Goal: Task Accomplishment & Management: Manage account settings

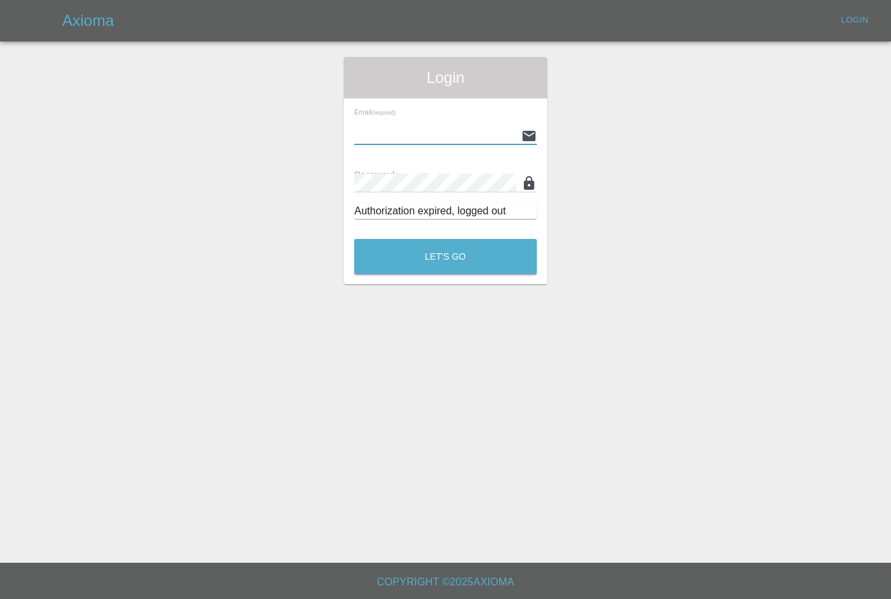
type input "[PERSON_NAME][EMAIL_ADDRESS][PERSON_NAME][DOMAIN_NAME]"
click at [446, 257] on button "Let's Go" at bounding box center [445, 257] width 183 height 36
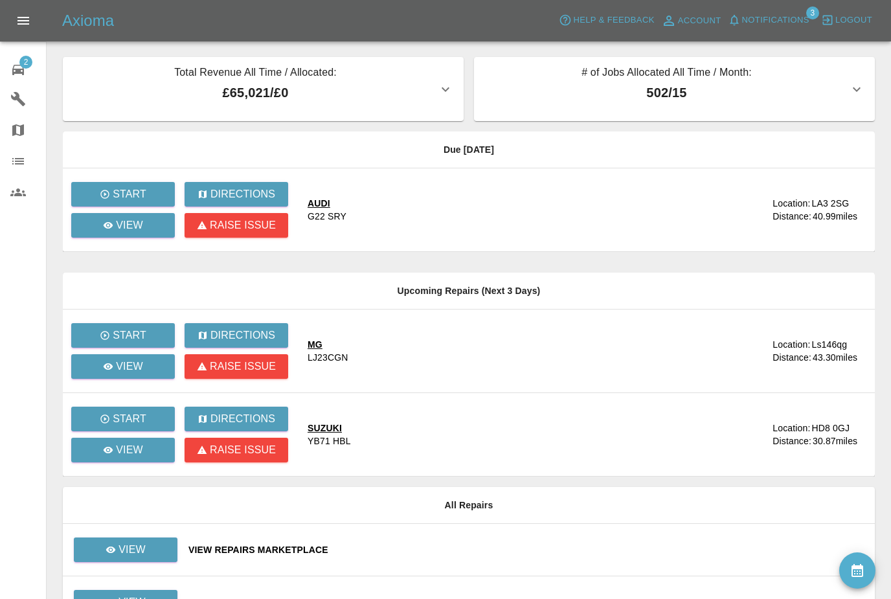
click at [770, 23] on span "Notifications" at bounding box center [775, 20] width 67 height 15
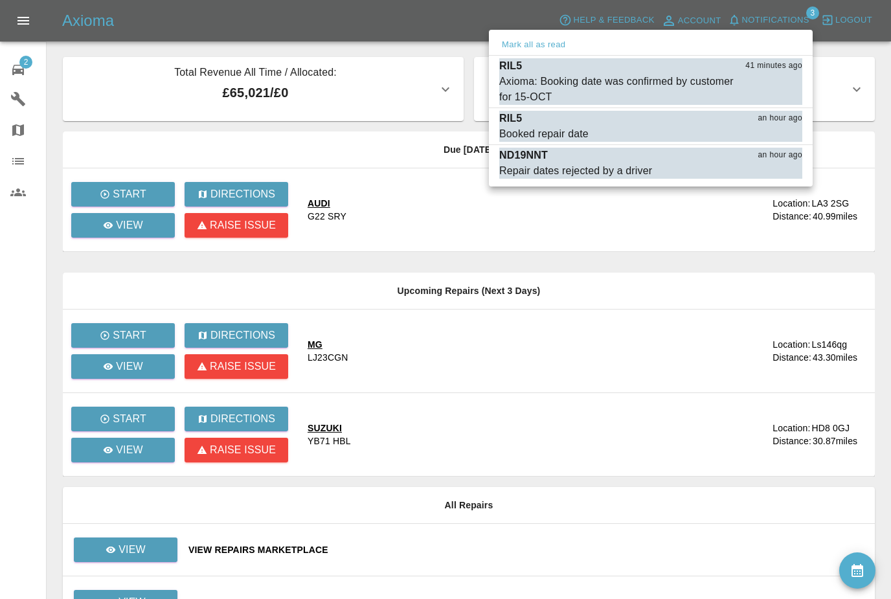
click at [582, 160] on div "ND19NNT an hour ago" at bounding box center [650, 156] width 303 height 16
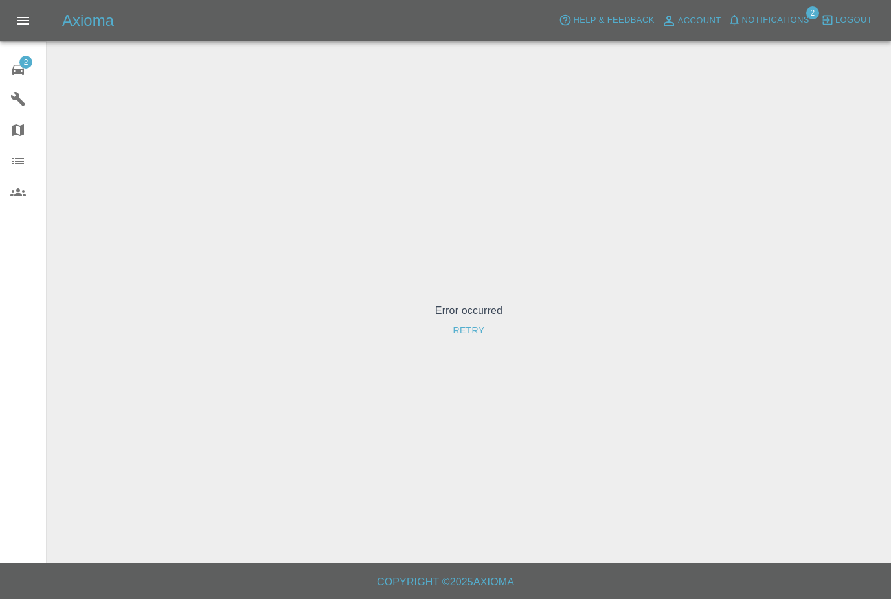
click at [769, 12] on button "Notifications" at bounding box center [769, 20] width 88 height 20
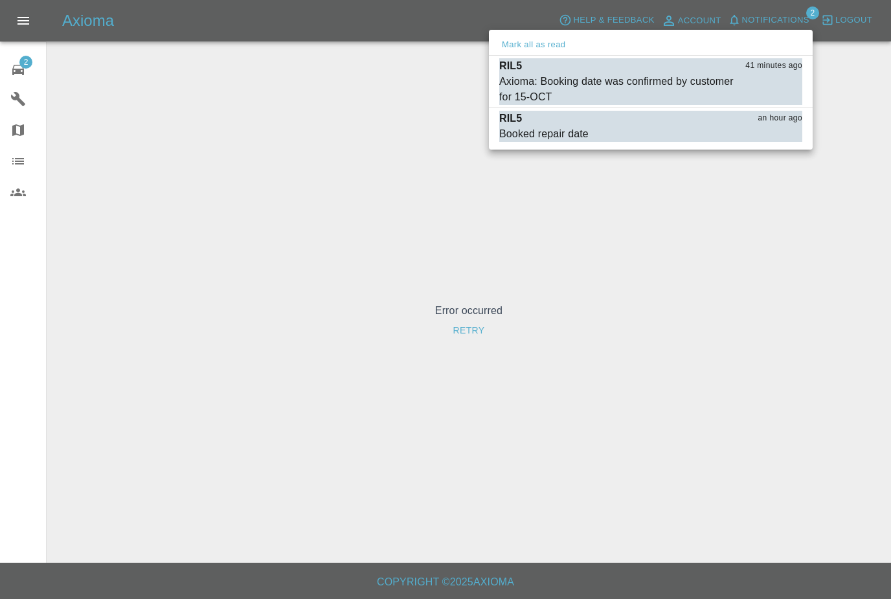
click at [532, 80] on div "Axioma: Booking date was confirmed by customer for 15-OCT" at bounding box center [618, 89] width 238 height 31
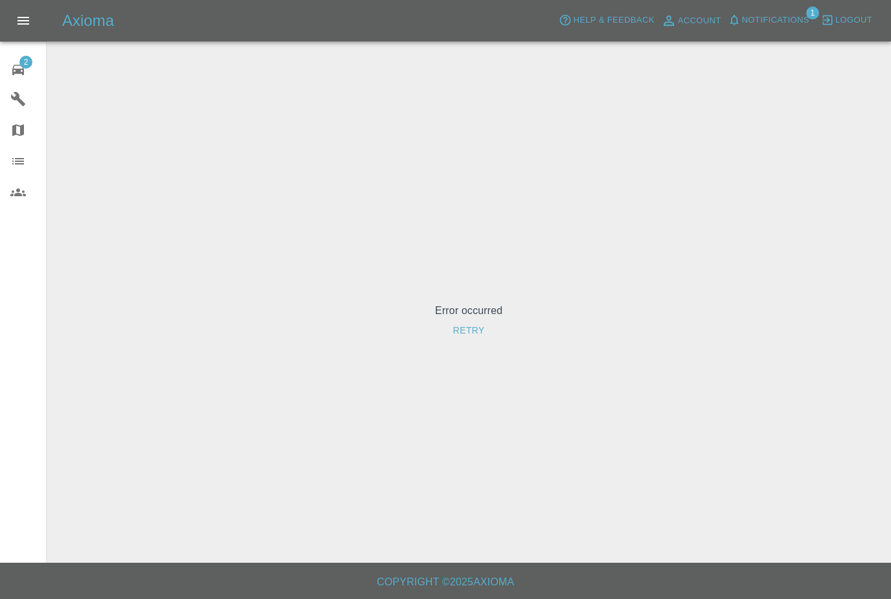
click at [21, 78] on link "2 Repair home" at bounding box center [23, 67] width 46 height 31
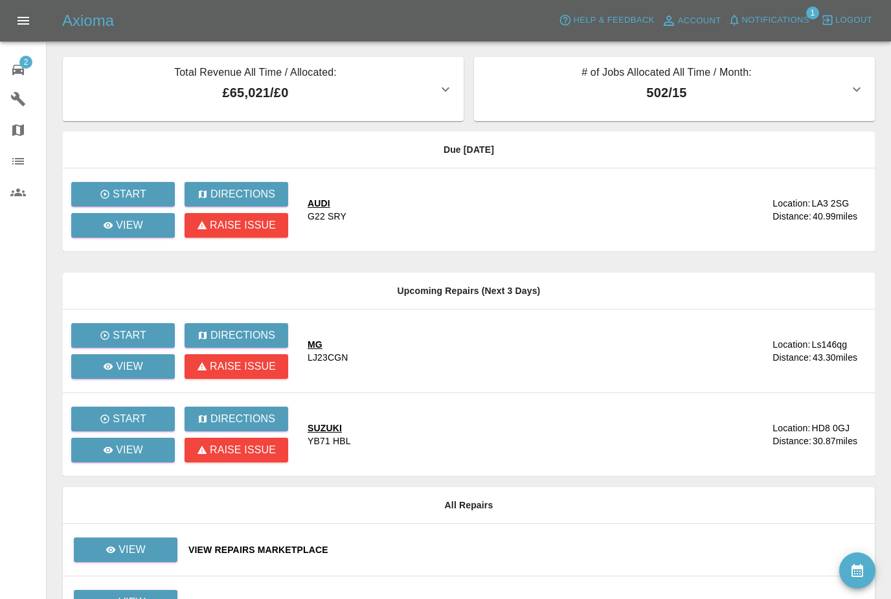
click at [781, 14] on span "Notifications" at bounding box center [775, 20] width 67 height 15
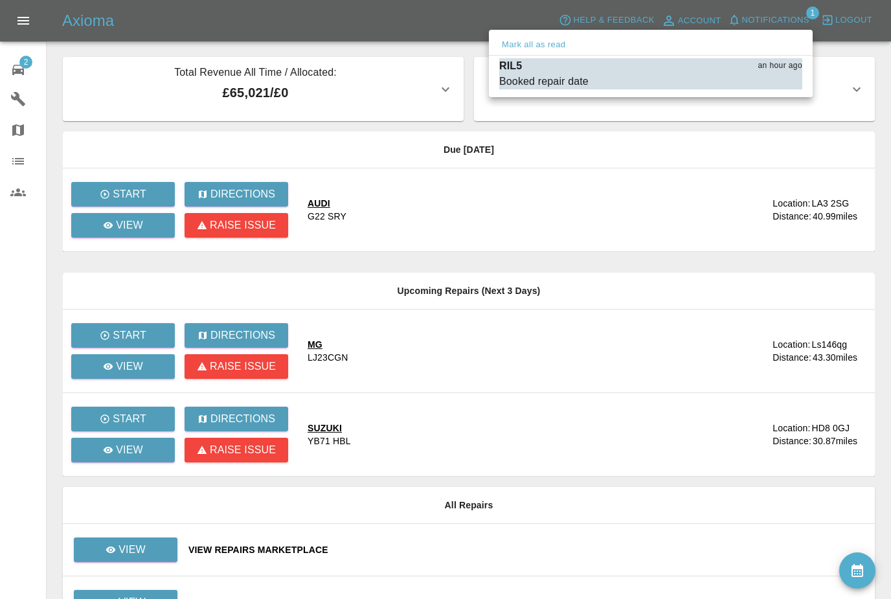
click at [587, 74] on div "Booked repair date" at bounding box center [543, 82] width 89 height 16
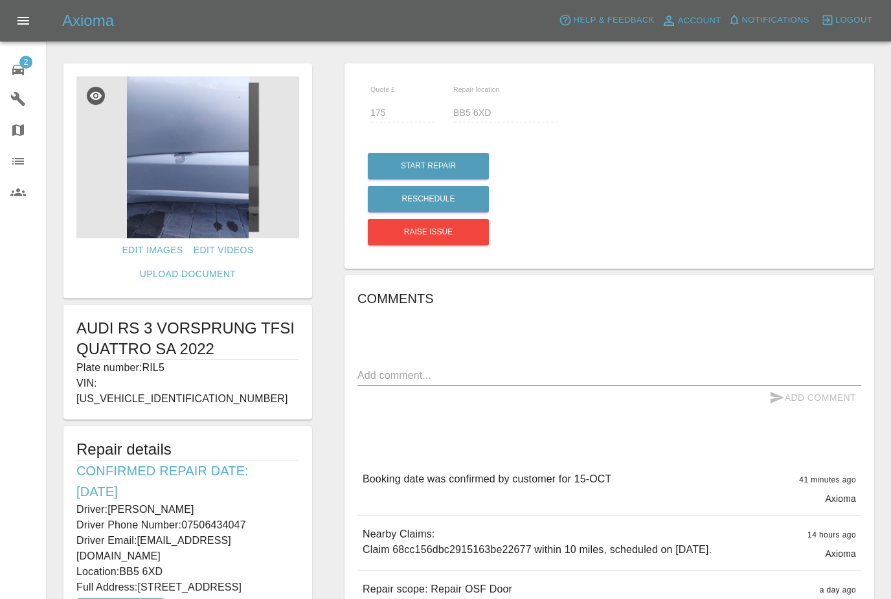
click at [26, 69] on div "2" at bounding box center [28, 68] width 36 height 19
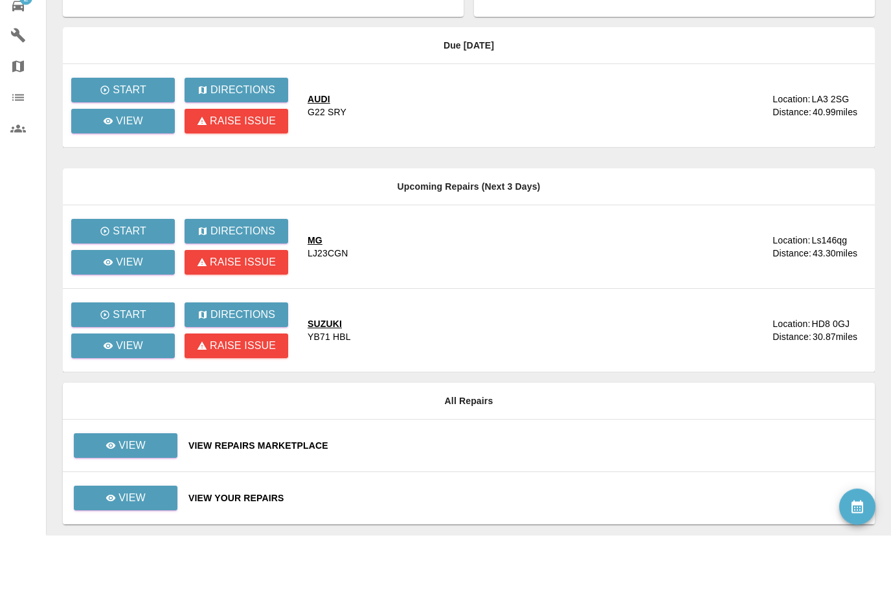
scroll to position [40, 0]
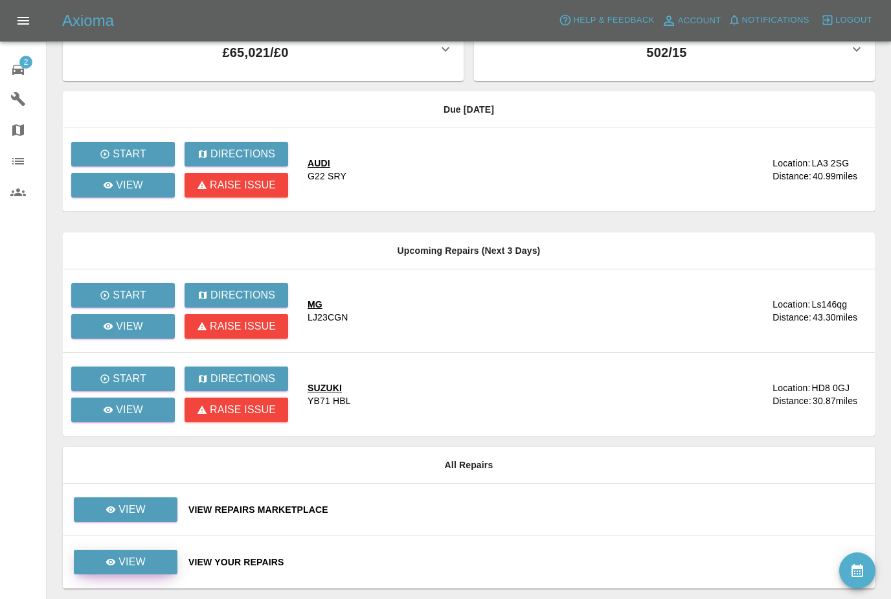
click at [150, 562] on link "View" at bounding box center [126, 562] width 104 height 25
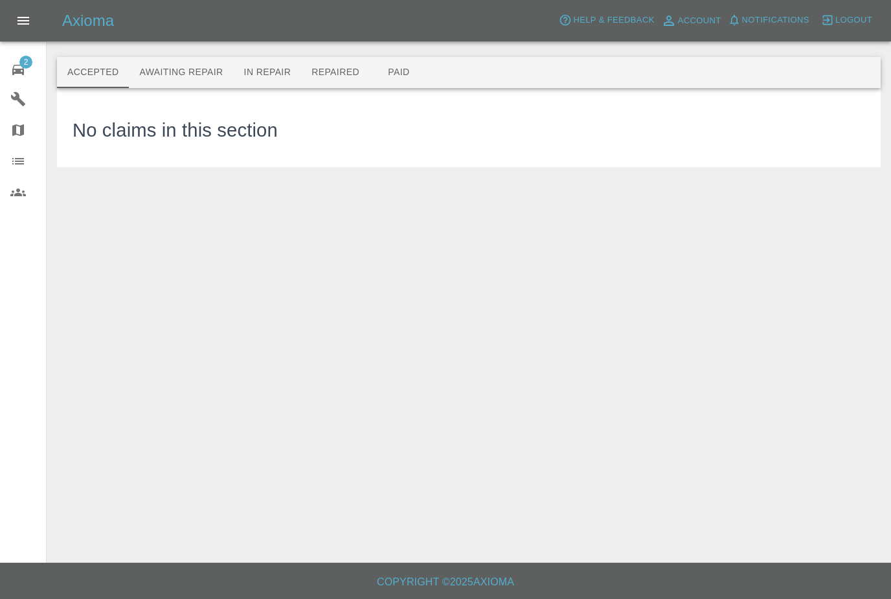
click at [336, 71] on button "Repaired" at bounding box center [335, 72] width 69 height 31
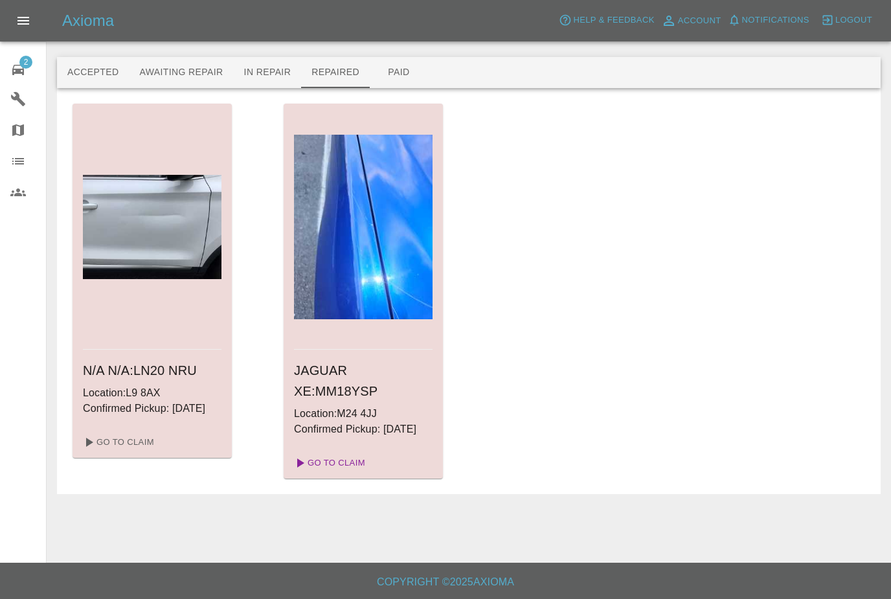
click at [339, 474] on link "Go To Claim" at bounding box center [329, 463] width 80 height 21
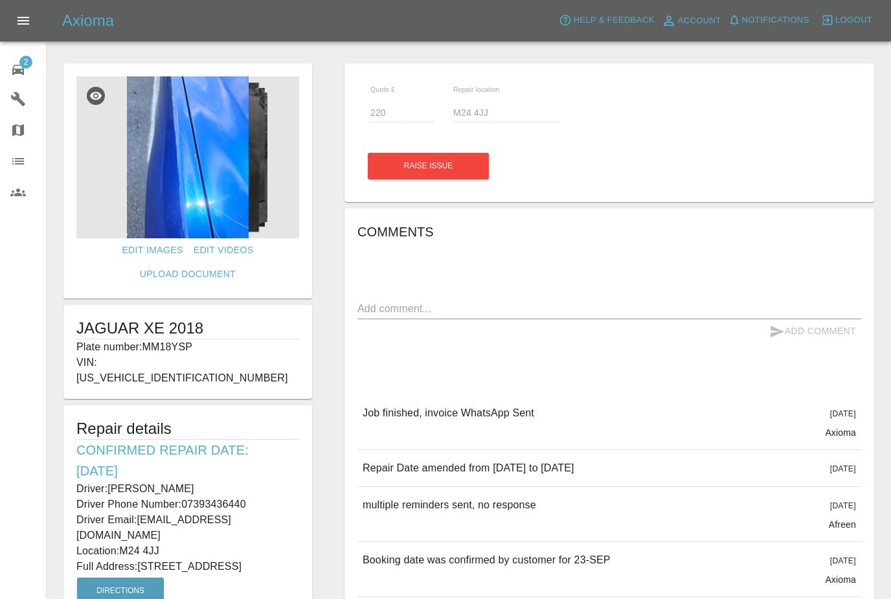
click at [29, 69] on div "2" at bounding box center [28, 68] width 36 height 19
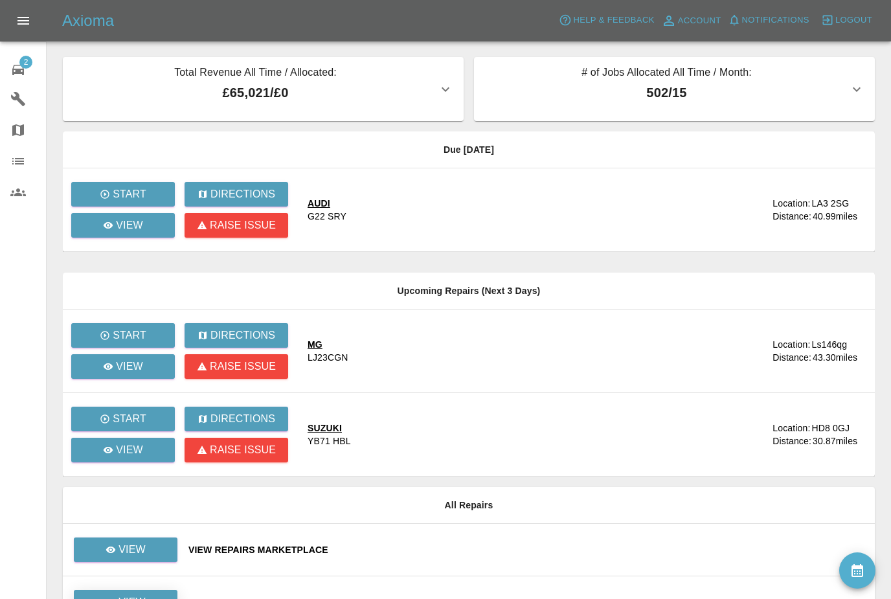
click at [161, 598] on link "View" at bounding box center [126, 602] width 104 height 25
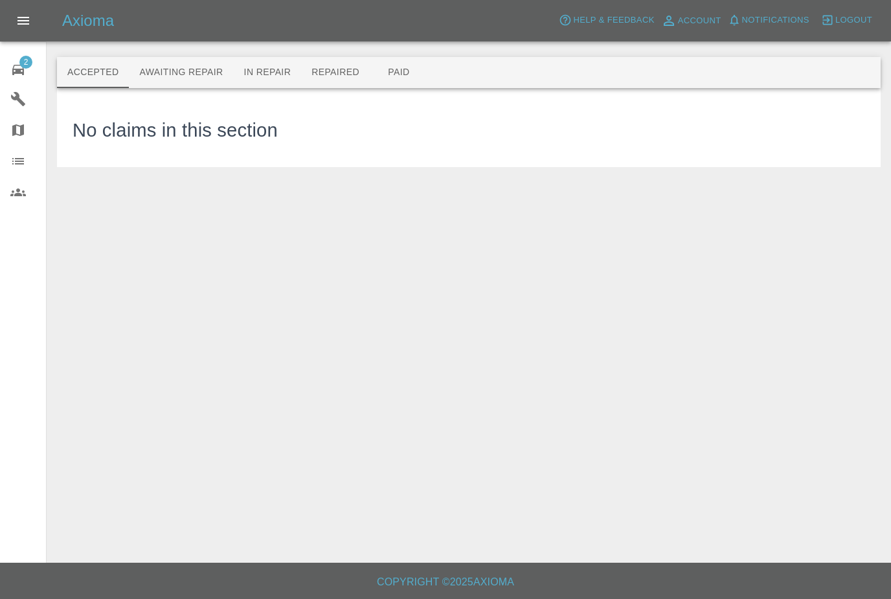
click at [198, 84] on button "Awaiting Repair" at bounding box center [181, 72] width 104 height 31
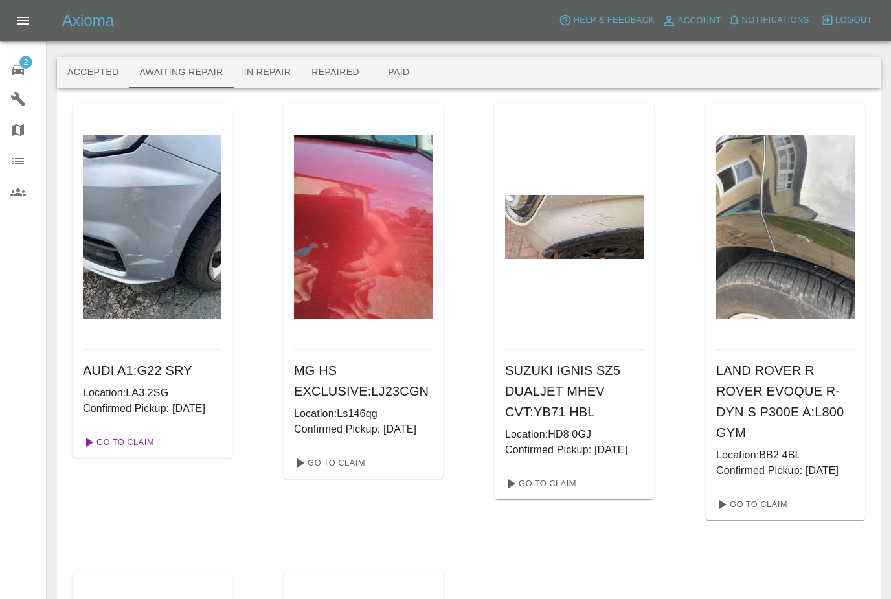
click at [152, 453] on link "Go To Claim" at bounding box center [118, 442] width 80 height 21
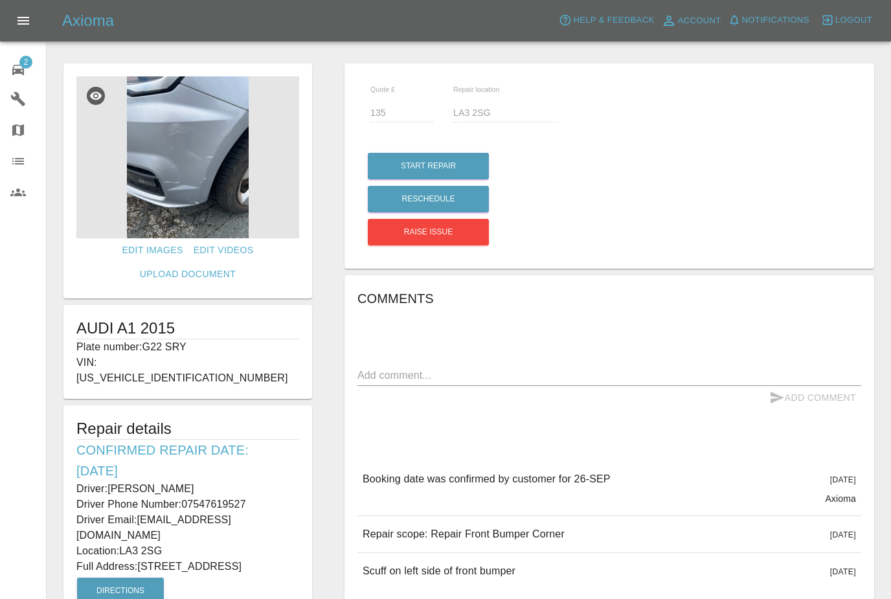
click at [204, 163] on img at bounding box center [187, 157] width 223 height 162
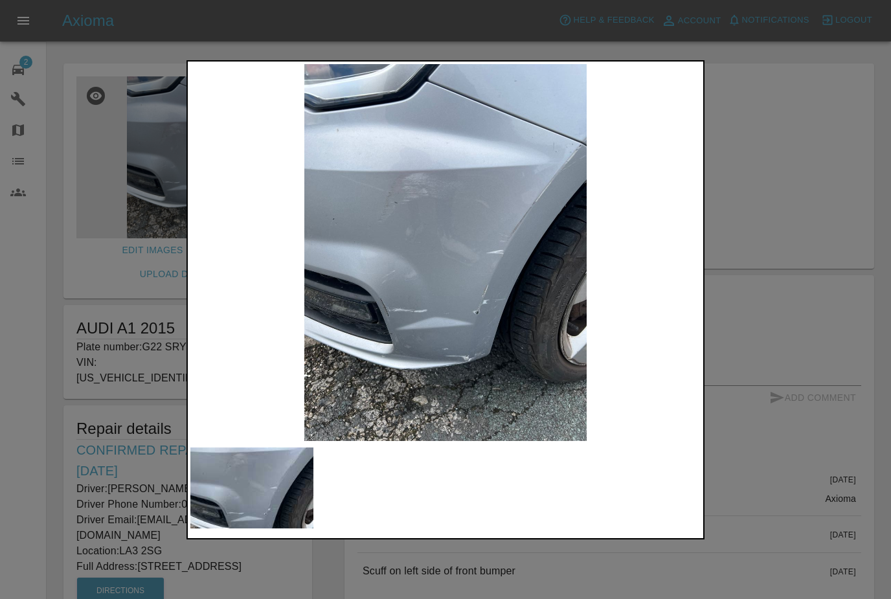
click at [798, 224] on div at bounding box center [445, 299] width 891 height 599
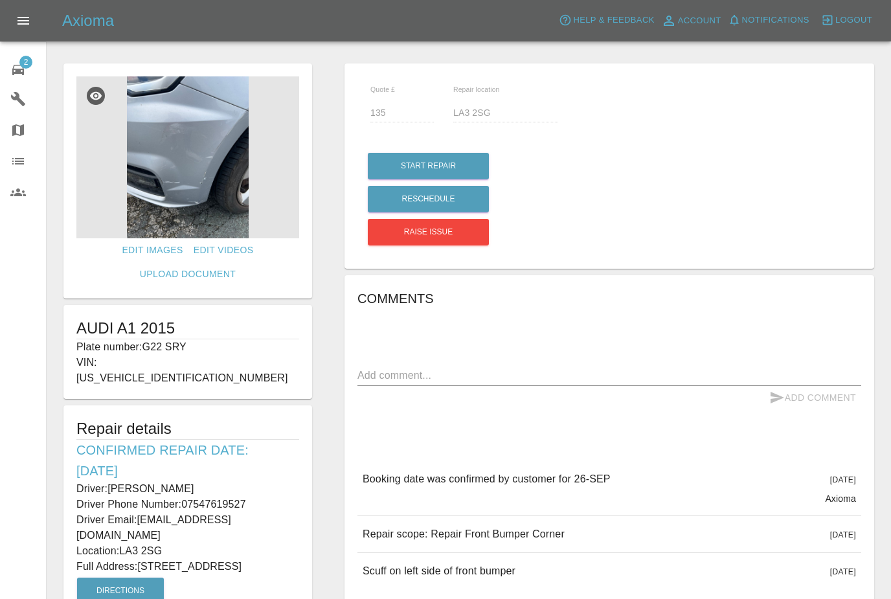
copy p "G22 SRY"
click at [864, 269] on div "Quote £ 135 Repair location LA3 2SG Start Repair Reschedule Raise issue Comment…" at bounding box center [609, 369] width 562 height 624
click at [30, 58] on span "2" at bounding box center [25, 62] width 13 height 13
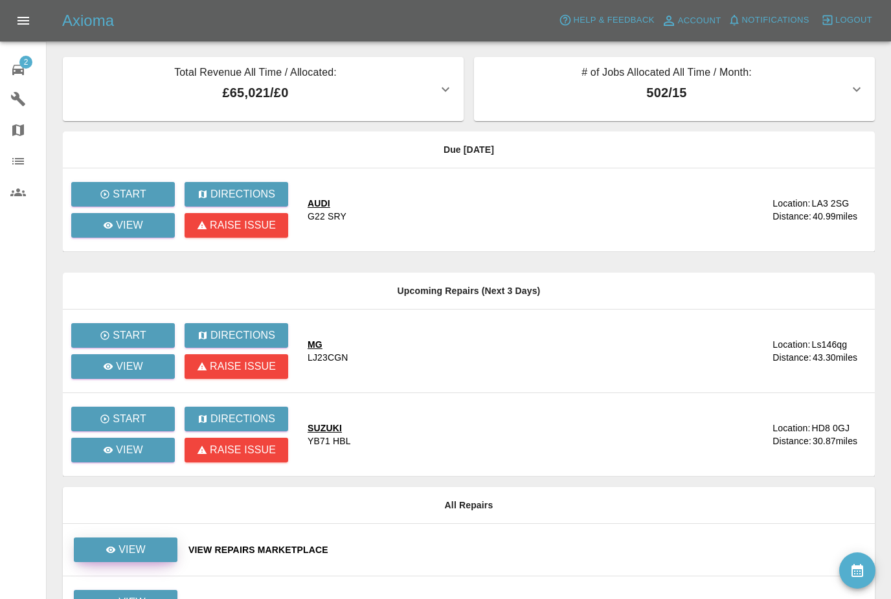
click at [159, 553] on link "View" at bounding box center [126, 550] width 104 height 25
